Goal: Navigation & Orientation: Find specific page/section

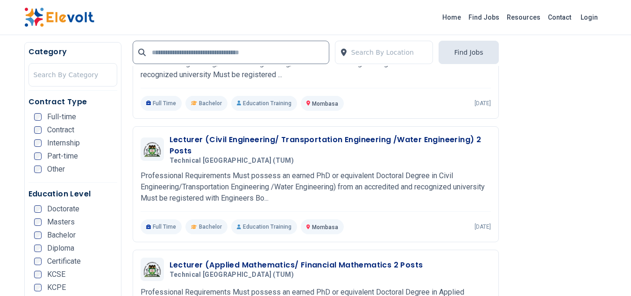
scroll to position [794, 0]
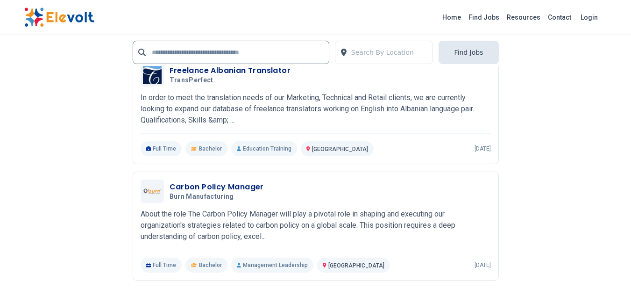
scroll to position [2103, 0]
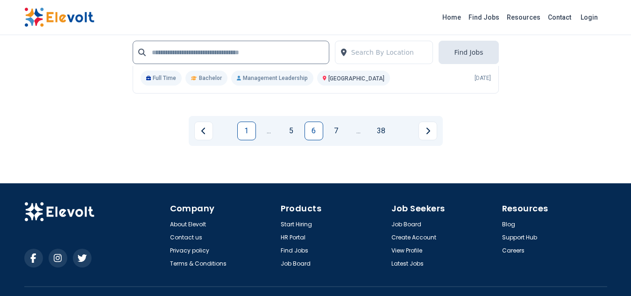
click at [250, 140] on link "1" at bounding box center [246, 130] width 19 height 19
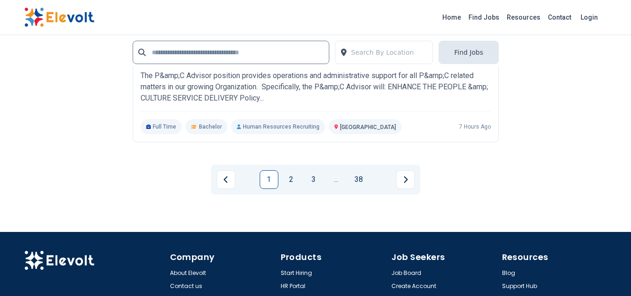
scroll to position [2103, 0]
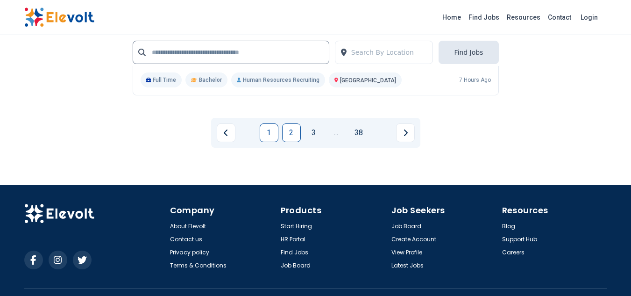
click at [295, 142] on link "2" at bounding box center [291, 132] width 19 height 19
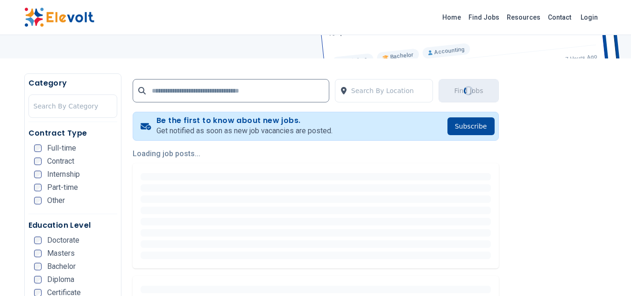
scroll to position [187, 0]
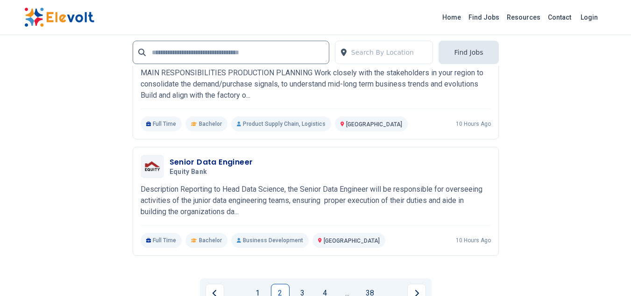
scroll to position [2056, 0]
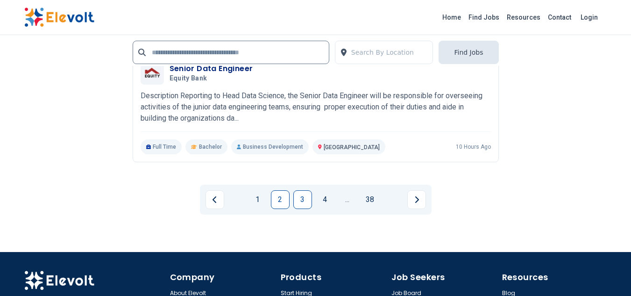
click at [309, 205] on link "3" at bounding box center [302, 199] width 19 height 19
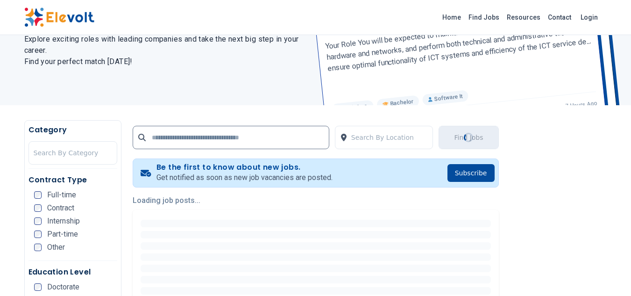
scroll to position [140, 0]
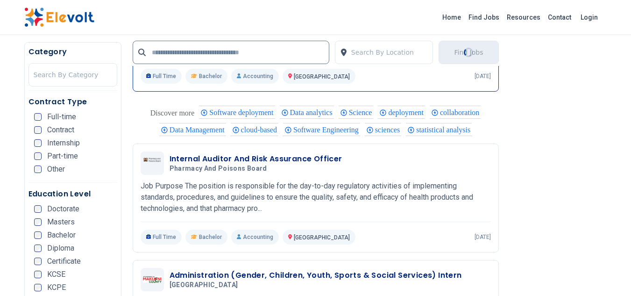
scroll to position [1727, 0]
